Goal: Transaction & Acquisition: Obtain resource

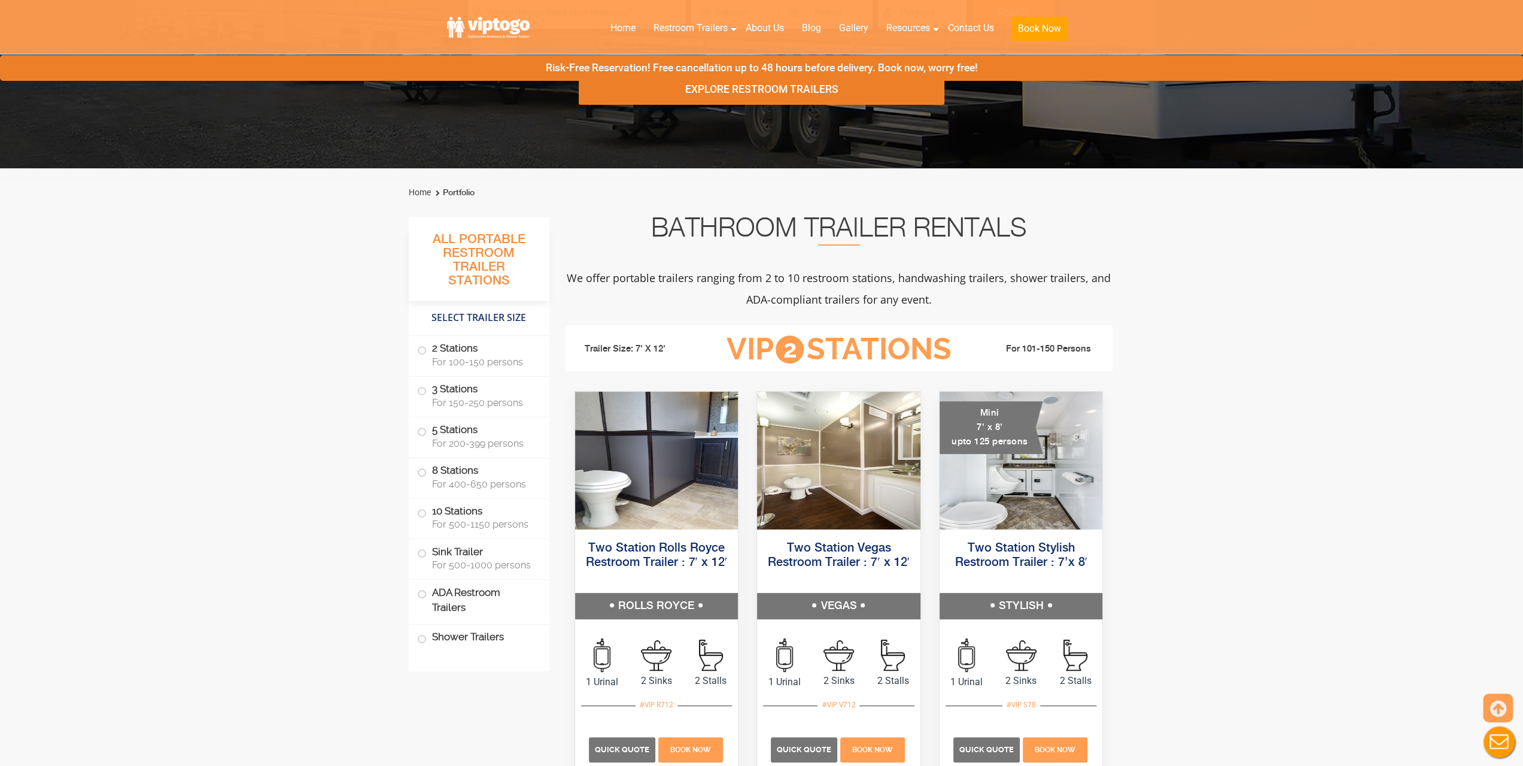
scroll to position [299, 0]
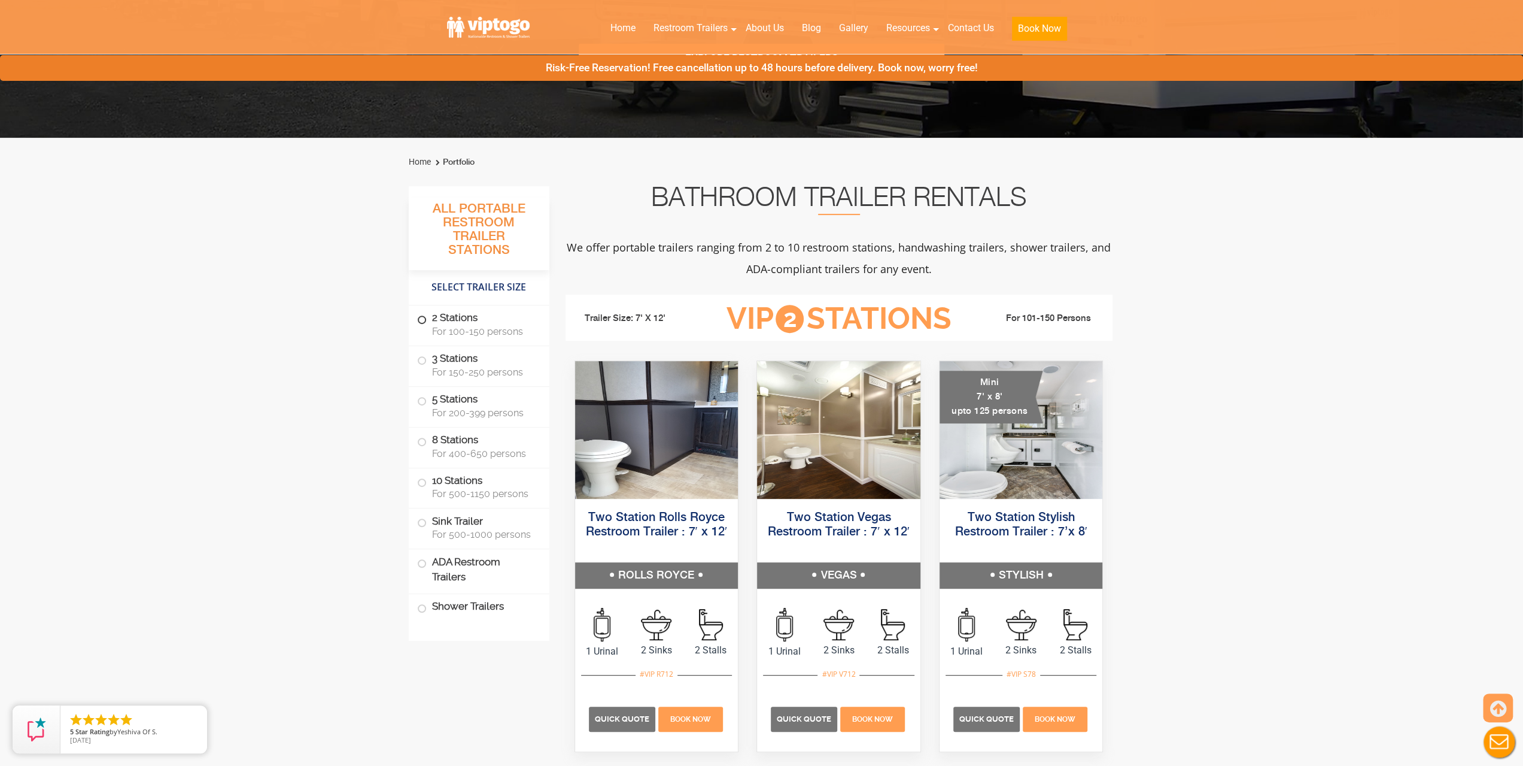
click at [423, 317] on span at bounding box center [422, 319] width 5 height 5
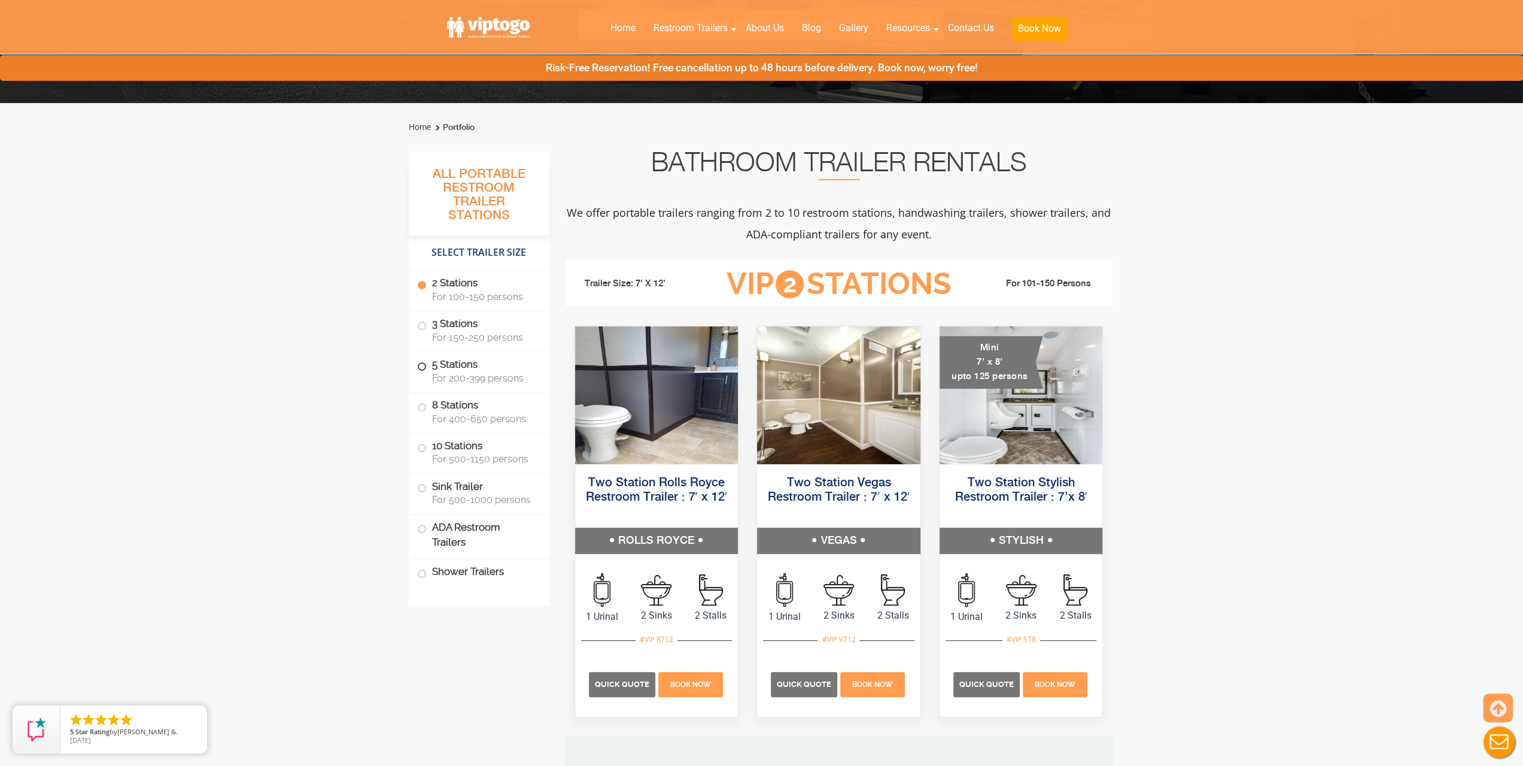
scroll to position [366, 0]
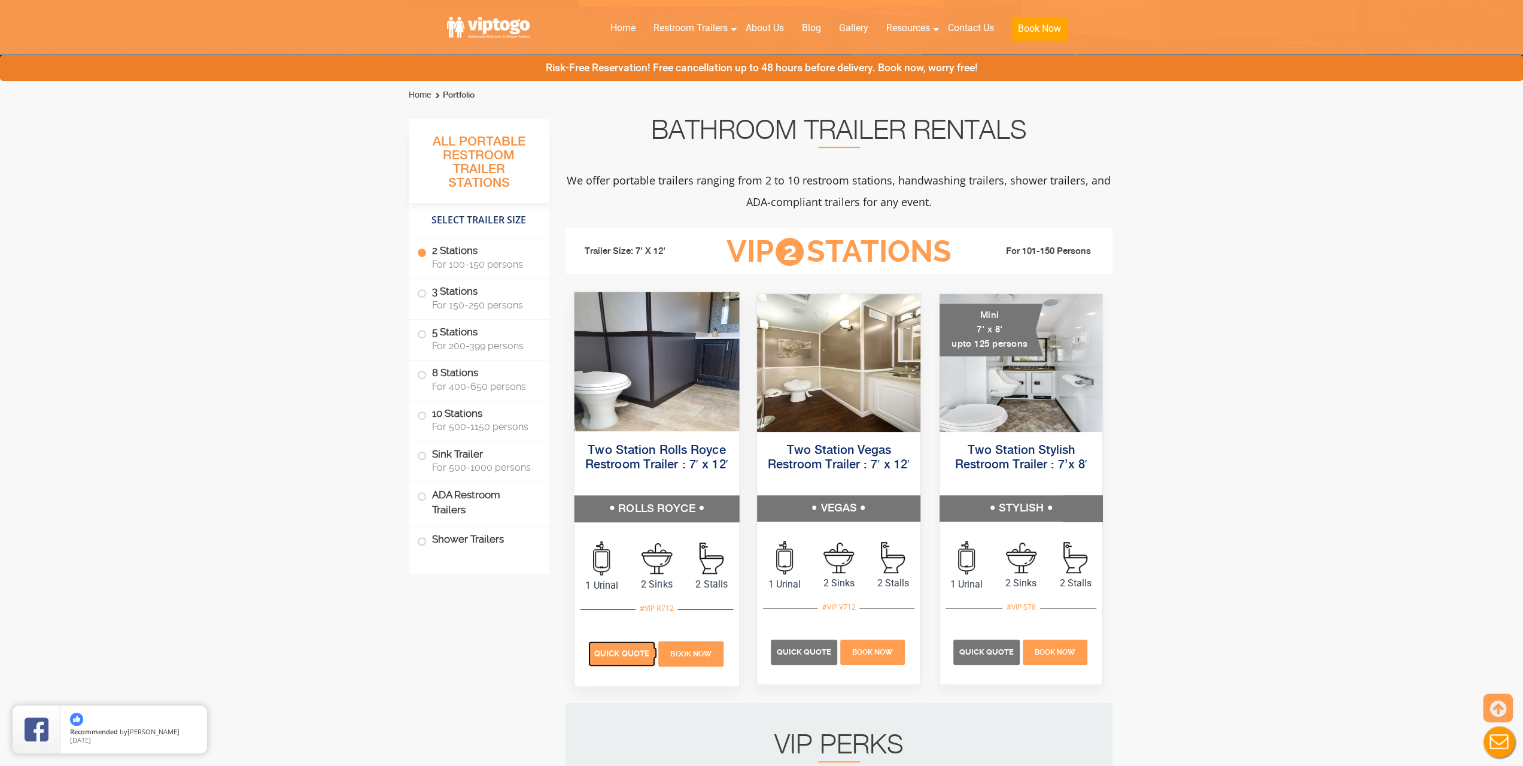
click at [620, 654] on span "Quick Quote" at bounding box center [621, 653] width 55 height 9
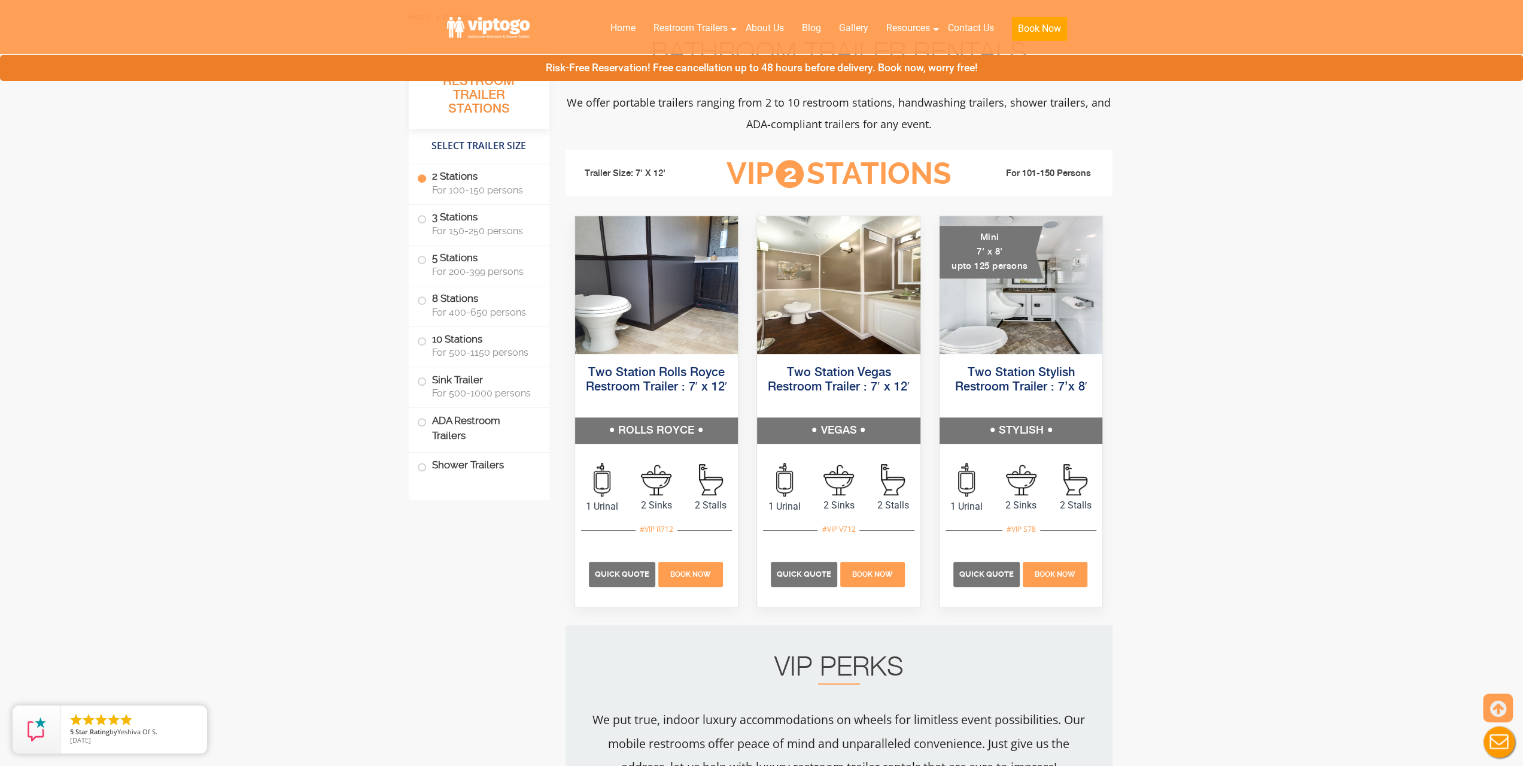
scroll to position [419, 0]
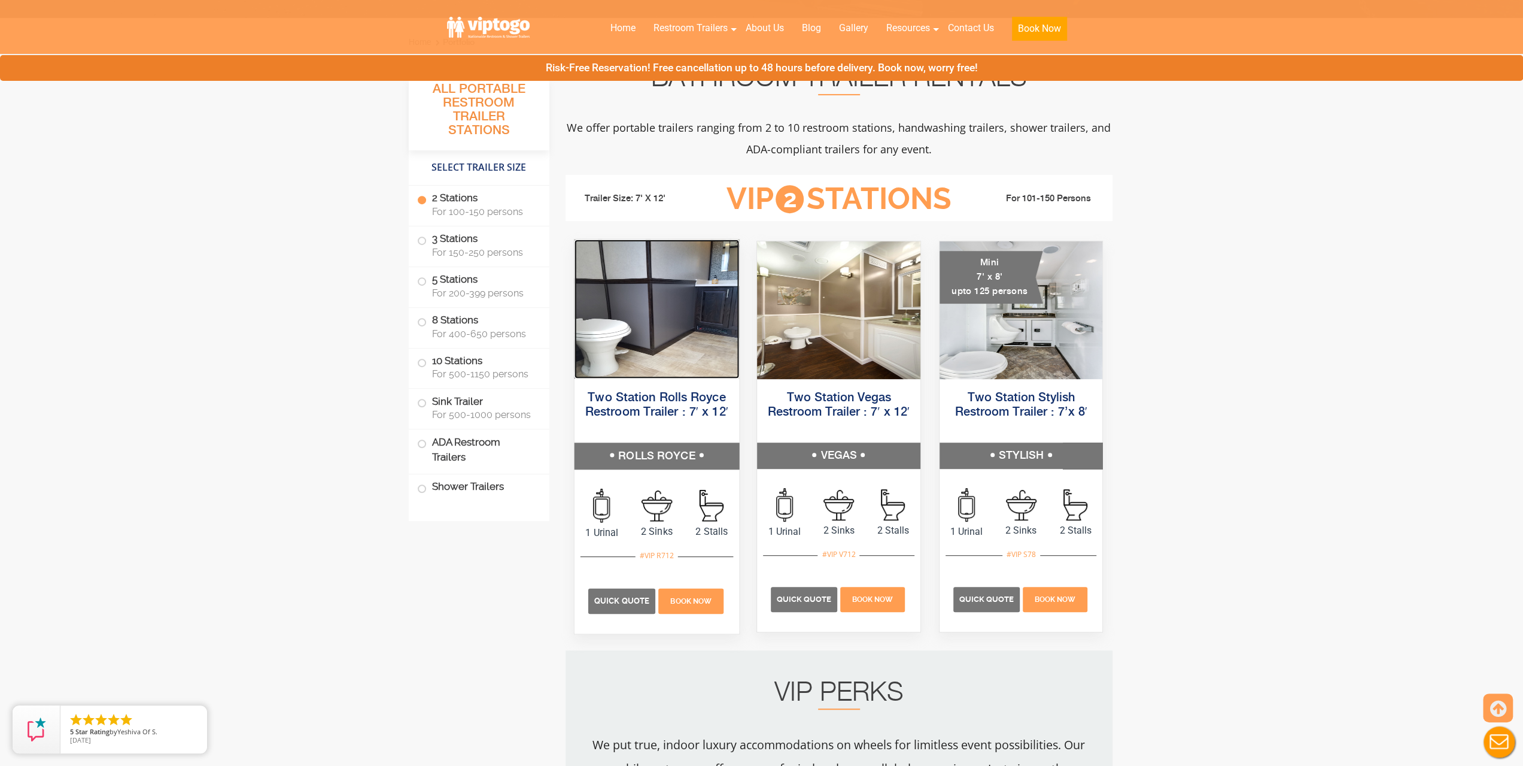
click at [643, 365] on img at bounding box center [656, 308] width 165 height 139
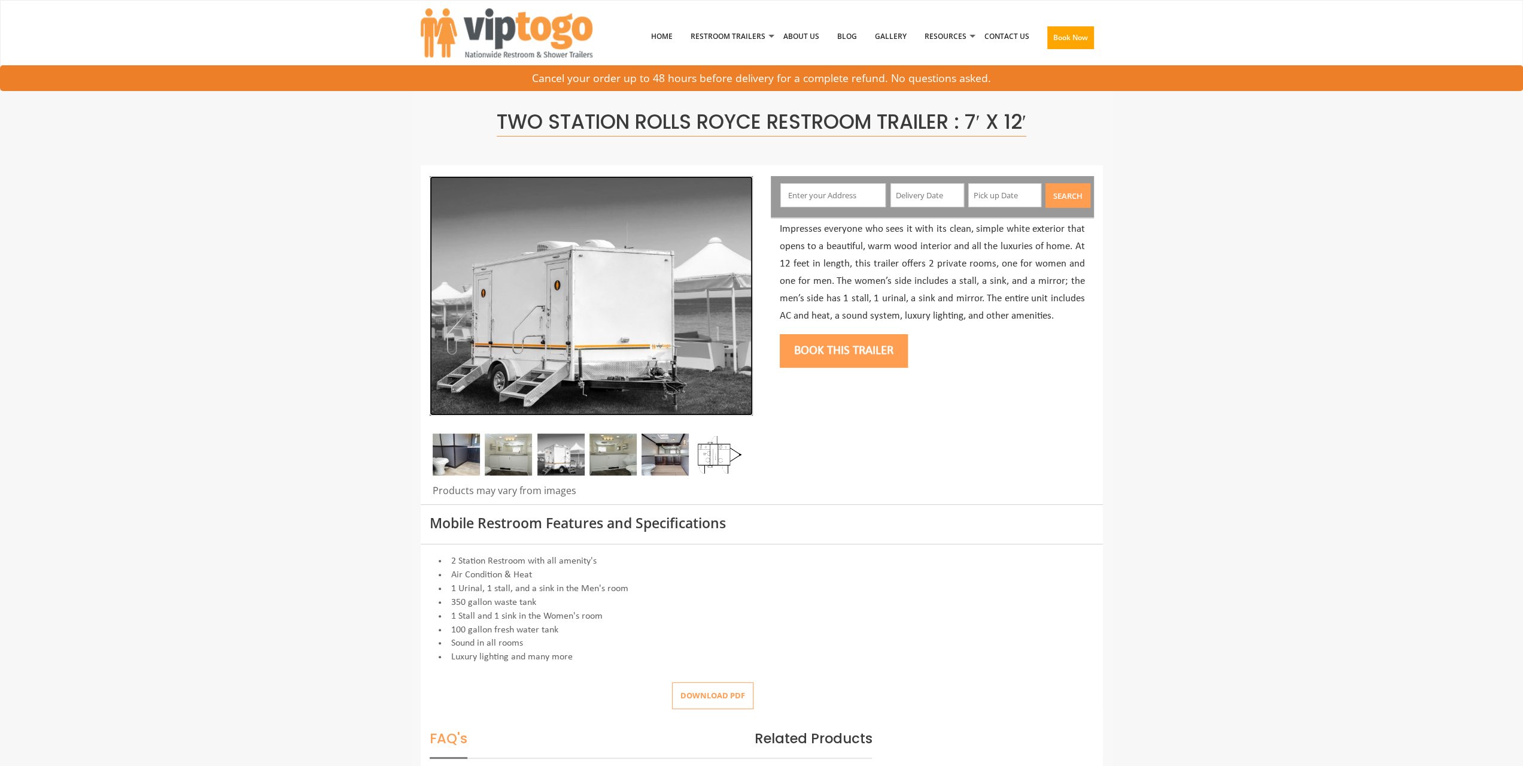
click at [660, 357] on img at bounding box center [591, 295] width 323 height 239
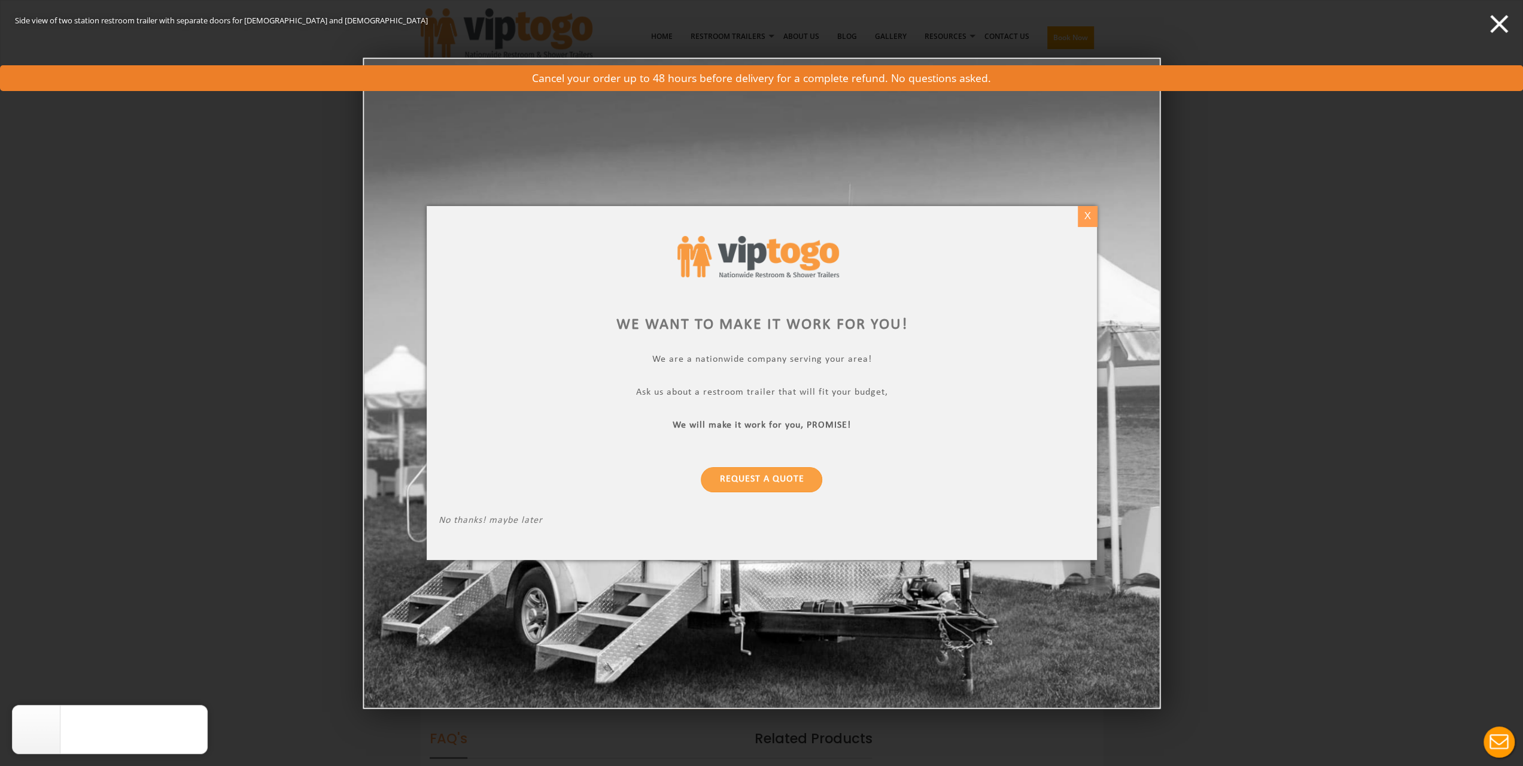
click at [1084, 215] on div "X" at bounding box center [1087, 216] width 19 height 20
